Goal: Transaction & Acquisition: Purchase product/service

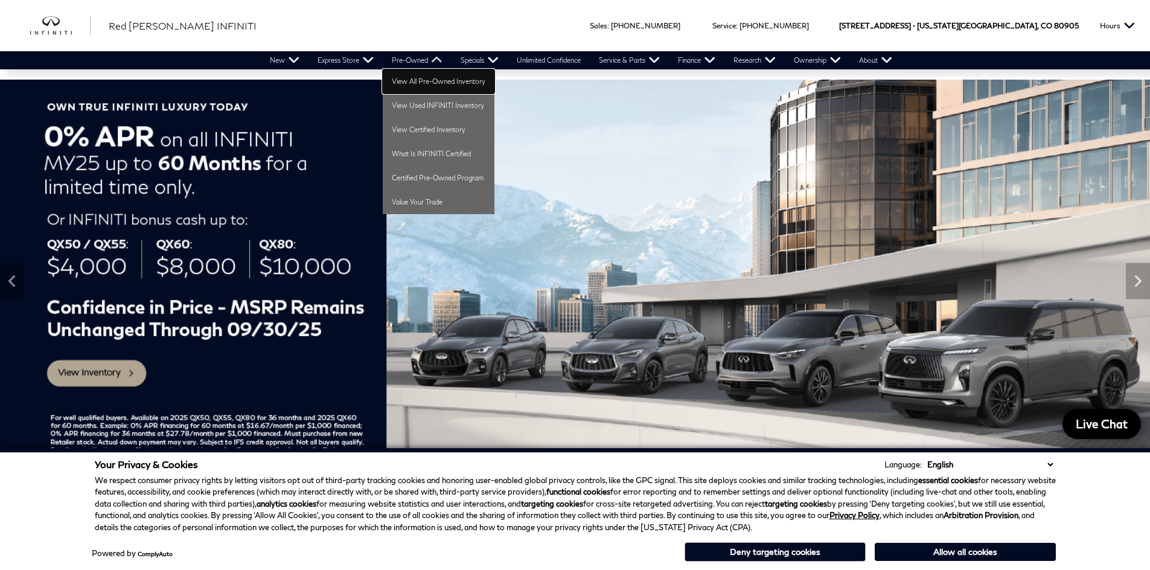
click at [422, 81] on link "View All Pre-Owned Inventory" at bounding box center [439, 81] width 112 height 24
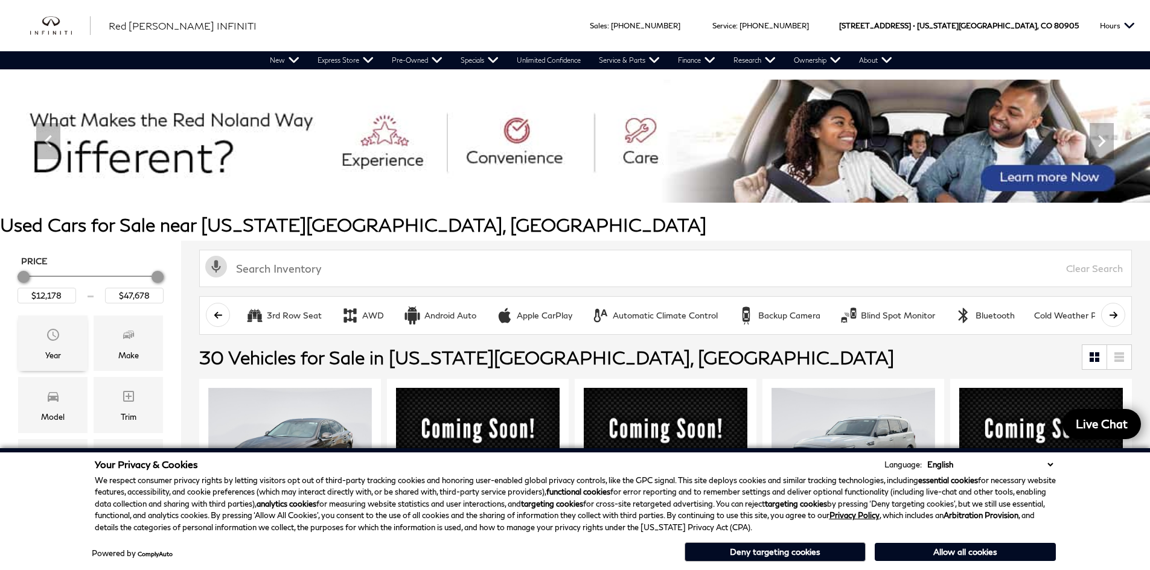
click at [50, 344] on span "Year" at bounding box center [53, 337] width 14 height 24
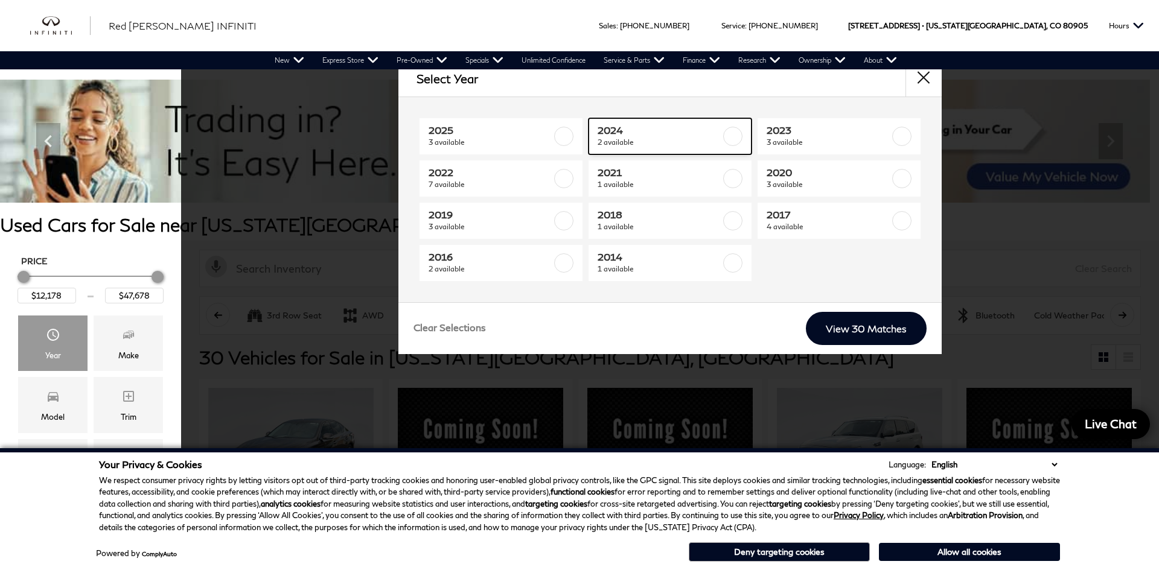
click at [612, 137] on span "2 available" at bounding box center [659, 142] width 123 height 12
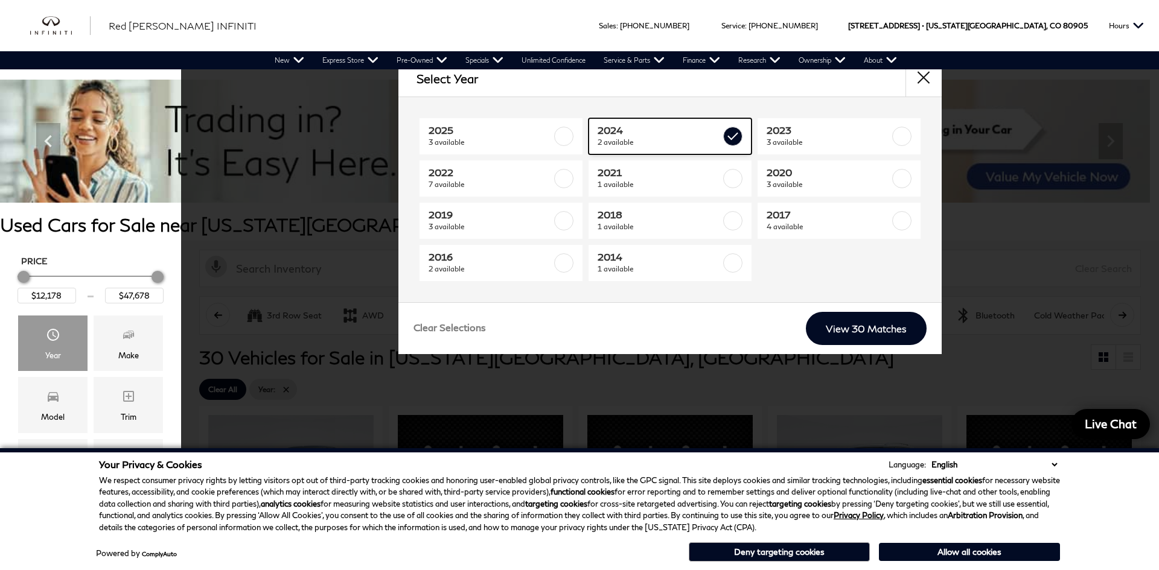
type input "$38,678"
type input "$40,278"
checkbox input "true"
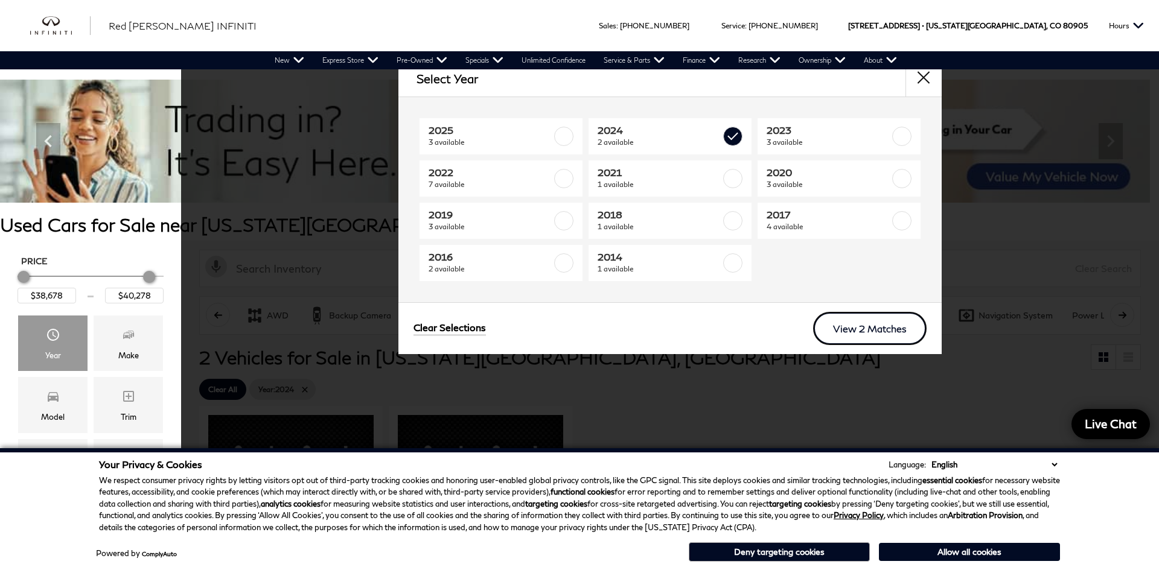
click at [843, 326] on link "View 2 Matches" at bounding box center [869, 328] width 113 height 33
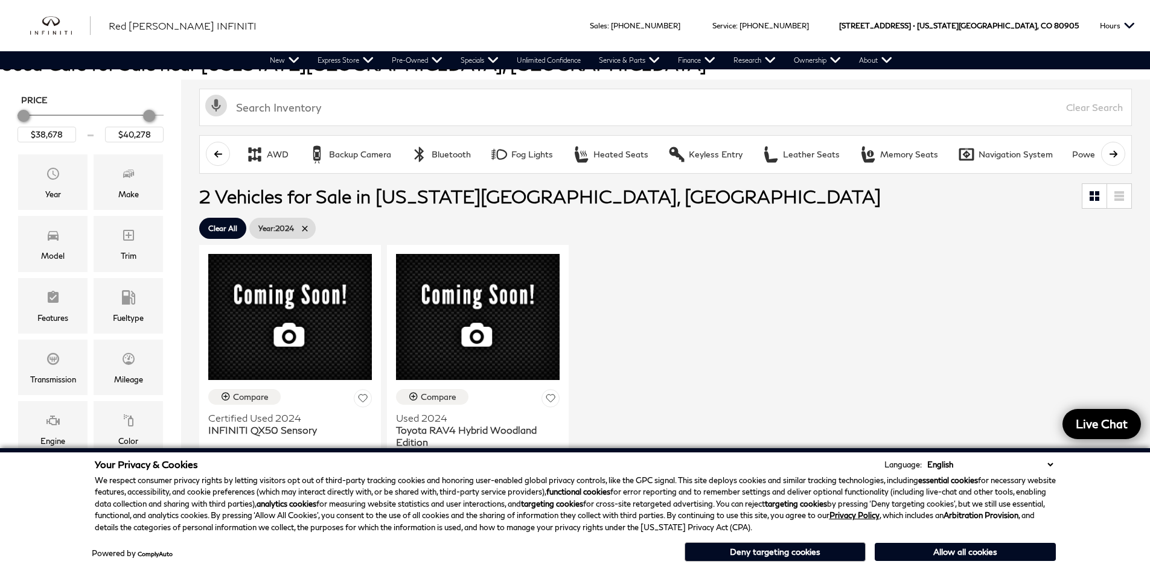
scroll to position [181, 0]
